Goal: Task Accomplishment & Management: Manage account settings

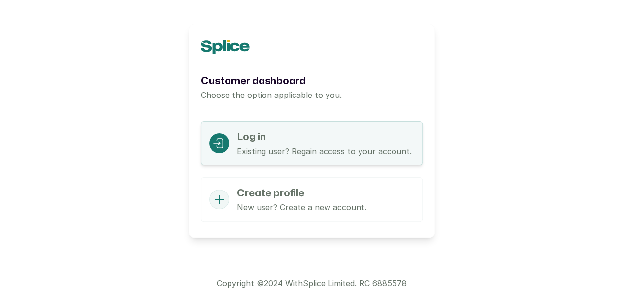
scroll to position [50, 0]
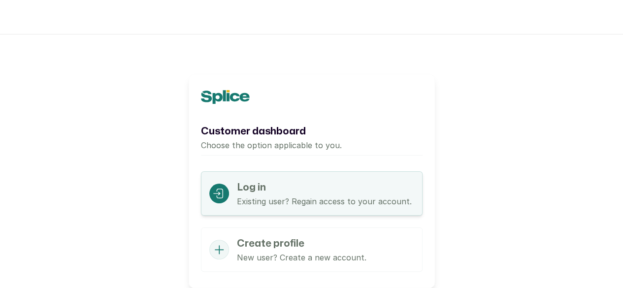
click at [284, 201] on p "Existing user? Regain access to your account." at bounding box center [324, 201] width 175 height 12
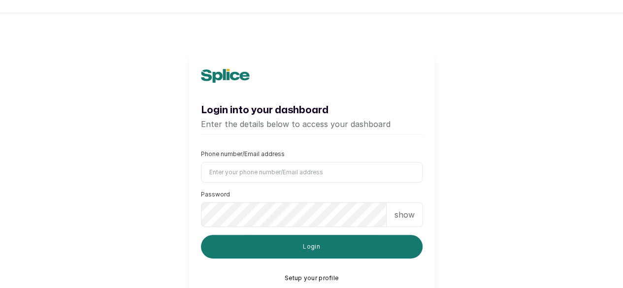
scroll to position [49, 0]
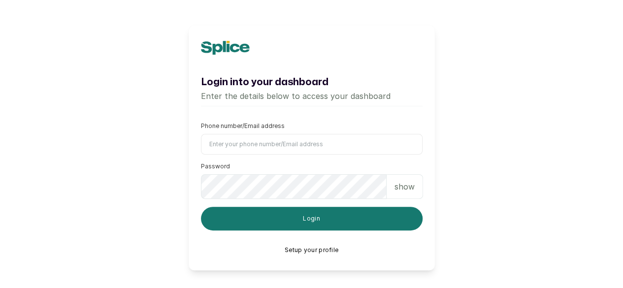
click at [273, 145] on input "Phone number/Email address" at bounding box center [311, 144] width 221 height 21
type input "brenda.rafuah@outlook.com"
click at [400, 192] on p "show" at bounding box center [404, 187] width 20 height 12
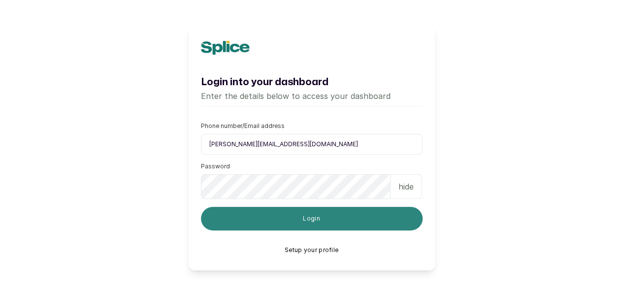
click at [376, 220] on button "Login" at bounding box center [311, 219] width 221 height 24
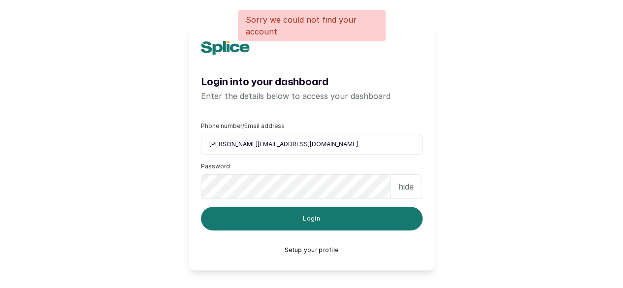
click at [328, 254] on button "Setup your profile" at bounding box center [312, 250] width 54 height 8
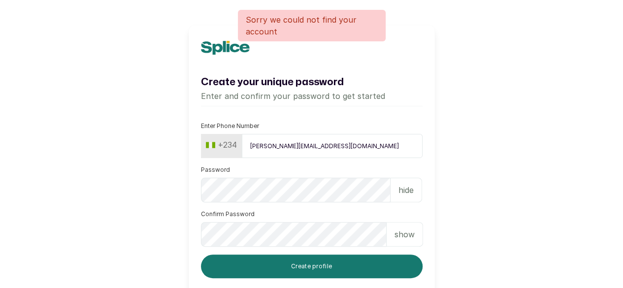
scroll to position [98, 0]
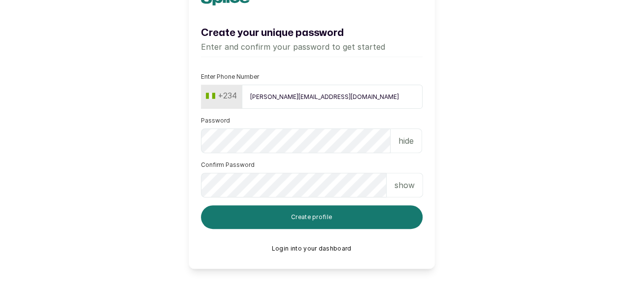
drag, startPoint x: 358, startPoint y: 97, endPoint x: 245, endPoint y: 101, distance: 113.3
click at [244, 101] on input "brenda.rafuah@outlook.com" at bounding box center [332, 97] width 181 height 24
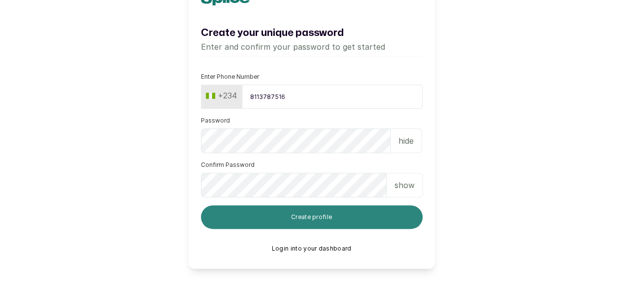
type input "8113787516"
click at [288, 222] on button "Create profile" at bounding box center [311, 217] width 221 height 24
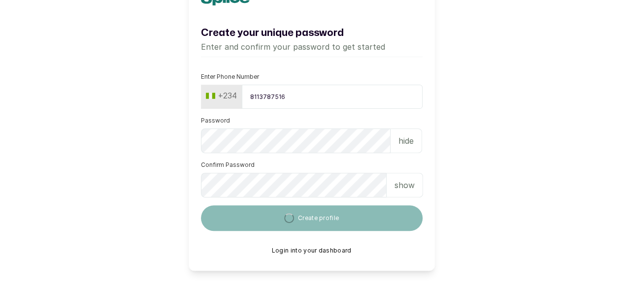
scroll to position [89, 0]
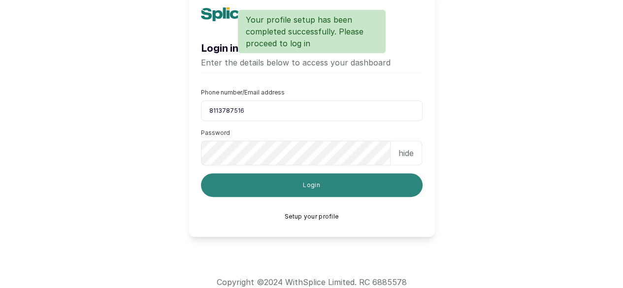
click at [323, 188] on button "Login" at bounding box center [311, 185] width 221 height 24
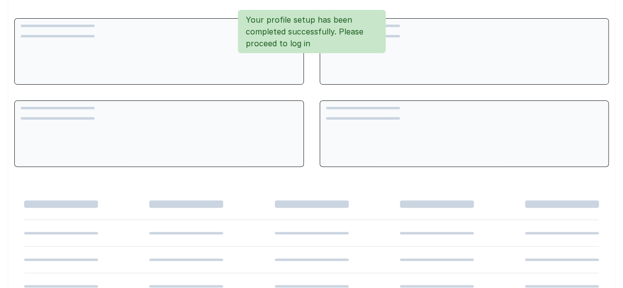
scroll to position [0, 0]
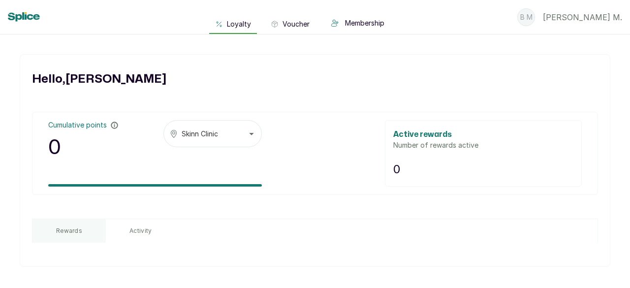
click at [206, 135] on span "Skinn Clinic" at bounding box center [200, 133] width 36 height 10
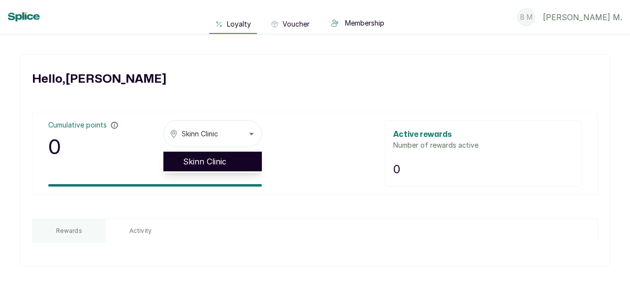
click at [234, 161] on span "Skinn Clinic" at bounding box center [218, 162] width 71 height 12
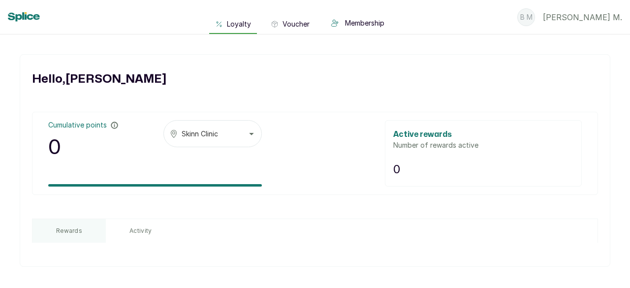
click at [248, 130] on button "Skinn Clinic" at bounding box center [212, 133] width 98 height 27
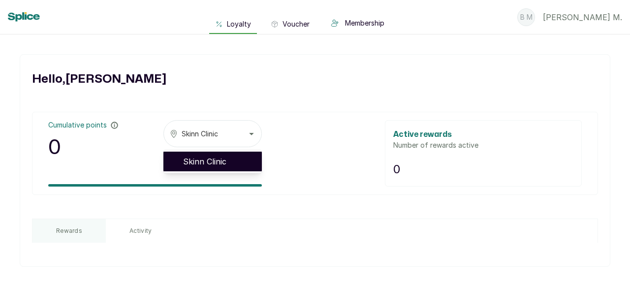
click at [208, 160] on span "Skinn Clinic" at bounding box center [218, 162] width 71 height 12
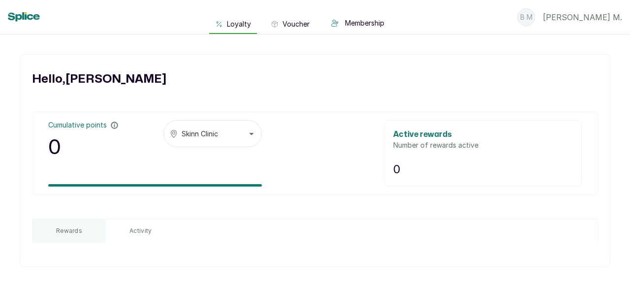
click at [533, 14] on p "B M" at bounding box center [526, 17] width 12 height 10
click at [601, 17] on p "Brenda M ." at bounding box center [582, 17] width 79 height 12
click at [310, 23] on span "Voucher" at bounding box center [296, 24] width 27 height 10
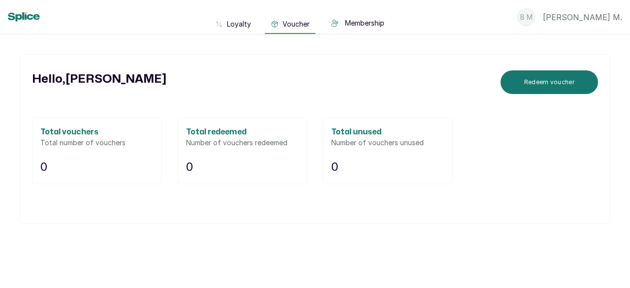
click at [371, 22] on span "Membership" at bounding box center [364, 23] width 39 height 10
